Goal: Register for event/course

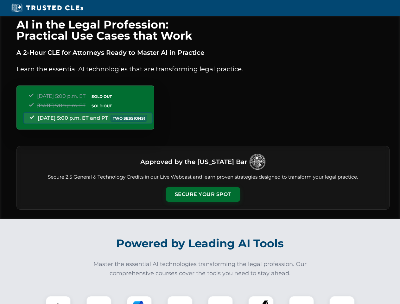
click at [203, 195] on button "Secure Your Spot" at bounding box center [203, 194] width 74 height 15
click at [58, 300] on img at bounding box center [58, 308] width 18 height 18
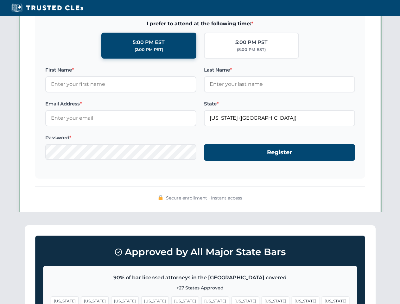
click at [232, 300] on span "[US_STATE]" at bounding box center [246, 301] width 28 height 9
click at [292, 300] on span "[US_STATE]" at bounding box center [306, 301] width 28 height 9
